Goal: Task Accomplishment & Management: Use online tool/utility

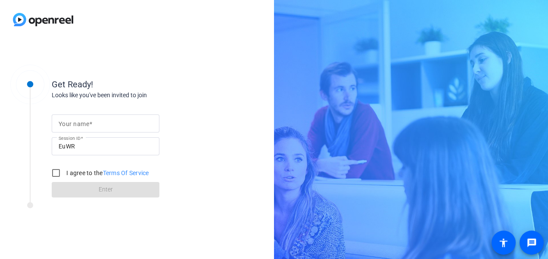
click at [78, 124] on mat-label "Your name" at bounding box center [74, 124] width 31 height 7
click at [78, 124] on input "Your name" at bounding box center [106, 123] width 94 height 10
type input "[PERSON_NAME]"
click at [58, 171] on input "I agree to the Terms Of Service" at bounding box center [55, 172] width 17 height 17
checkbox input "true"
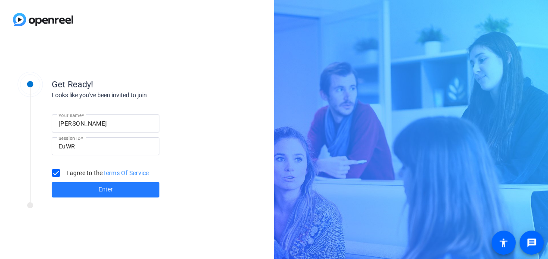
click at [95, 189] on span at bounding box center [106, 190] width 108 height 21
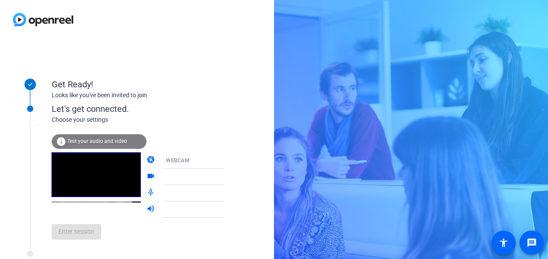
click at [85, 139] on span "Test your audio and video" at bounding box center [97, 141] width 60 height 6
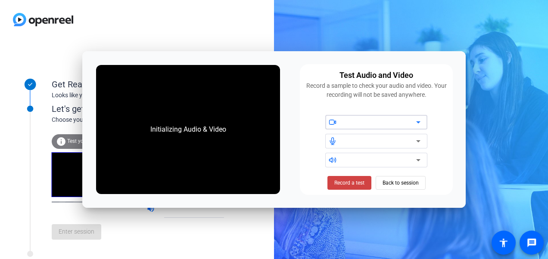
click at [419, 121] on icon at bounding box center [418, 122] width 10 height 10
click at [349, 182] on span "Record a test" at bounding box center [349, 183] width 30 height 8
click at [337, 180] on span "Stop Testing (6s)" at bounding box center [348, 183] width 39 height 8
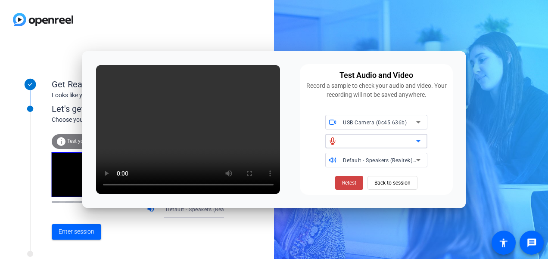
click at [418, 141] on icon at bounding box center [418, 141] width 4 height 2
click at [345, 181] on span "Retest" at bounding box center [349, 183] width 14 height 8
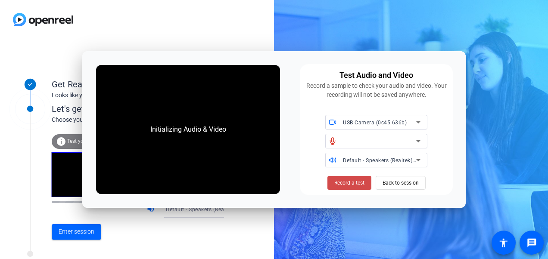
click at [343, 180] on span "Record a test" at bounding box center [349, 183] width 30 height 8
click at [344, 140] on div at bounding box center [379, 141] width 73 height 10
click at [418, 139] on icon at bounding box center [418, 141] width 10 height 10
click at [419, 122] on icon at bounding box center [418, 122] width 4 height 2
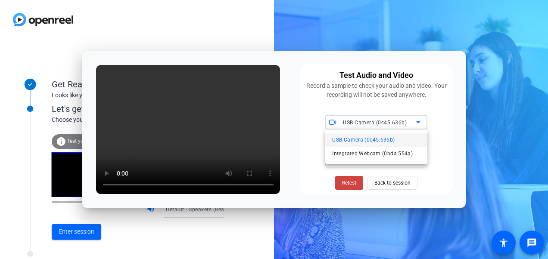
click at [455, 134] on div at bounding box center [274, 129] width 548 height 259
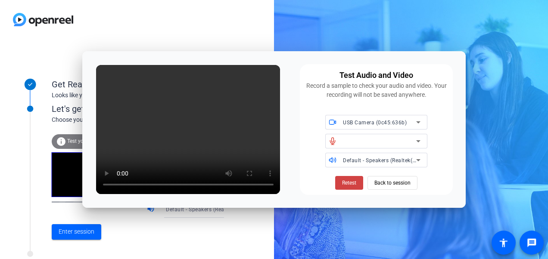
click at [385, 157] on div "Default - Speakers (Realtek(R) Audio)" at bounding box center [379, 160] width 73 height 11
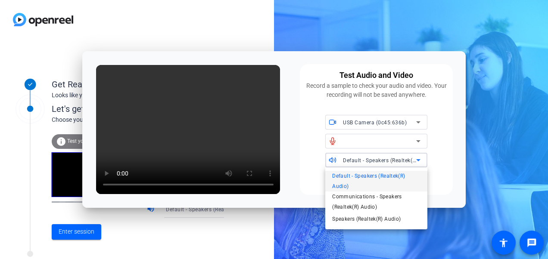
click at [443, 153] on div at bounding box center [274, 129] width 548 height 259
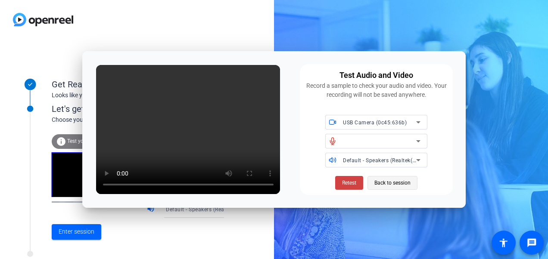
click at [389, 183] on span "Back to session" at bounding box center [392, 183] width 36 height 16
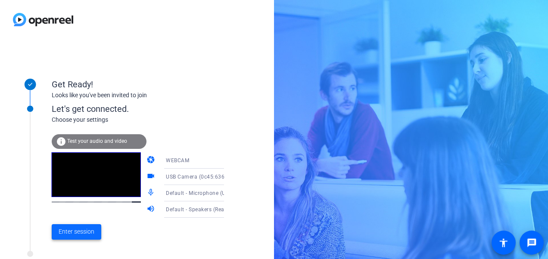
click at [79, 229] on span "Enter session" at bounding box center [77, 231] width 36 height 9
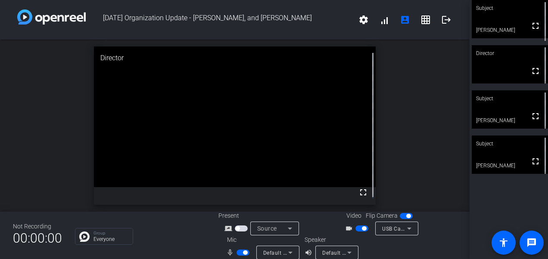
click at [289, 251] on icon at bounding box center [290, 253] width 10 height 10
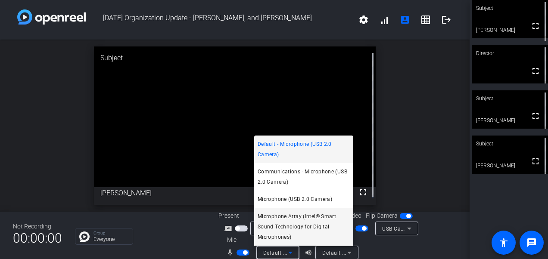
click at [278, 216] on span "Microphone Array (Intel® Smart Sound Technology for Digital Microphones)" at bounding box center [303, 226] width 92 height 31
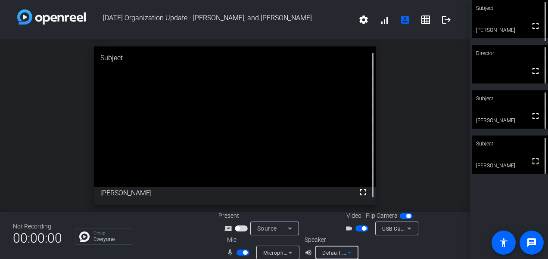
click at [345, 250] on icon at bounding box center [349, 253] width 10 height 10
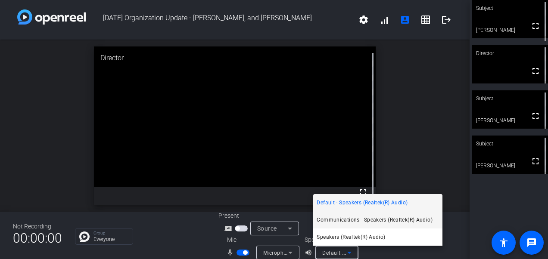
click at [339, 217] on span "Communications - Speakers (Realtek(R) Audio)" at bounding box center [374, 220] width 116 height 10
